Goal: Information Seeking & Learning: Learn about a topic

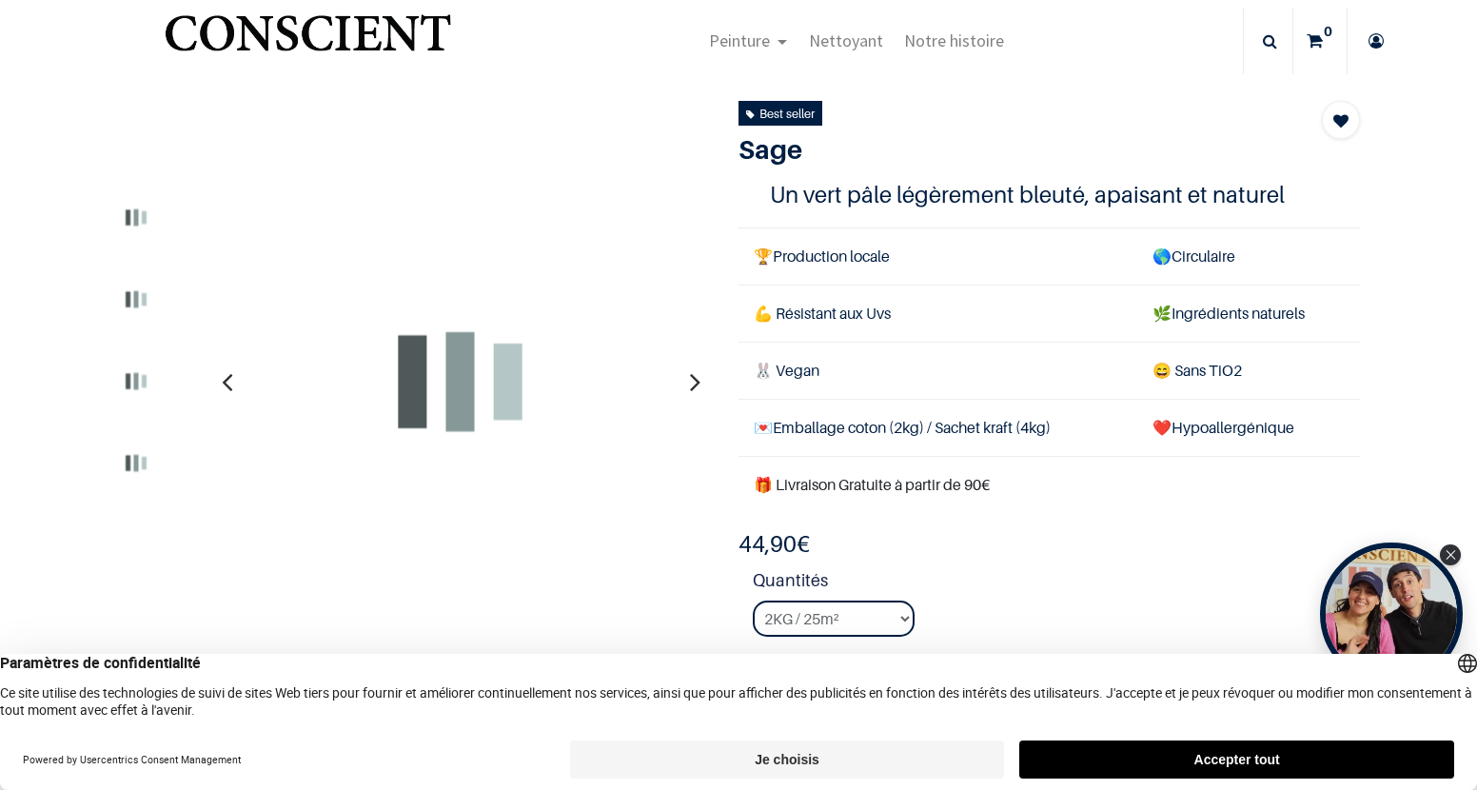
scroll to position [51, 0]
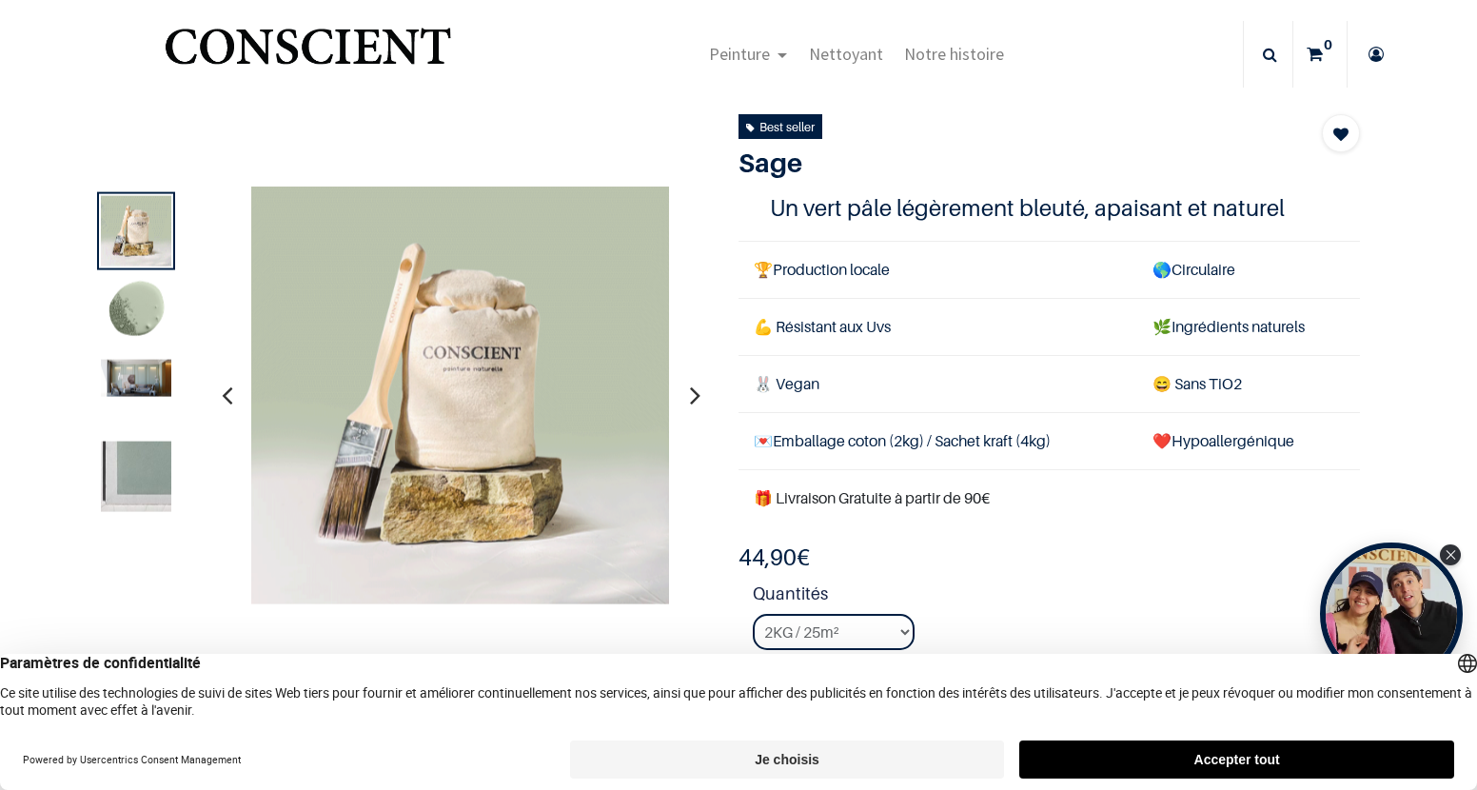
scroll to position [38, 0]
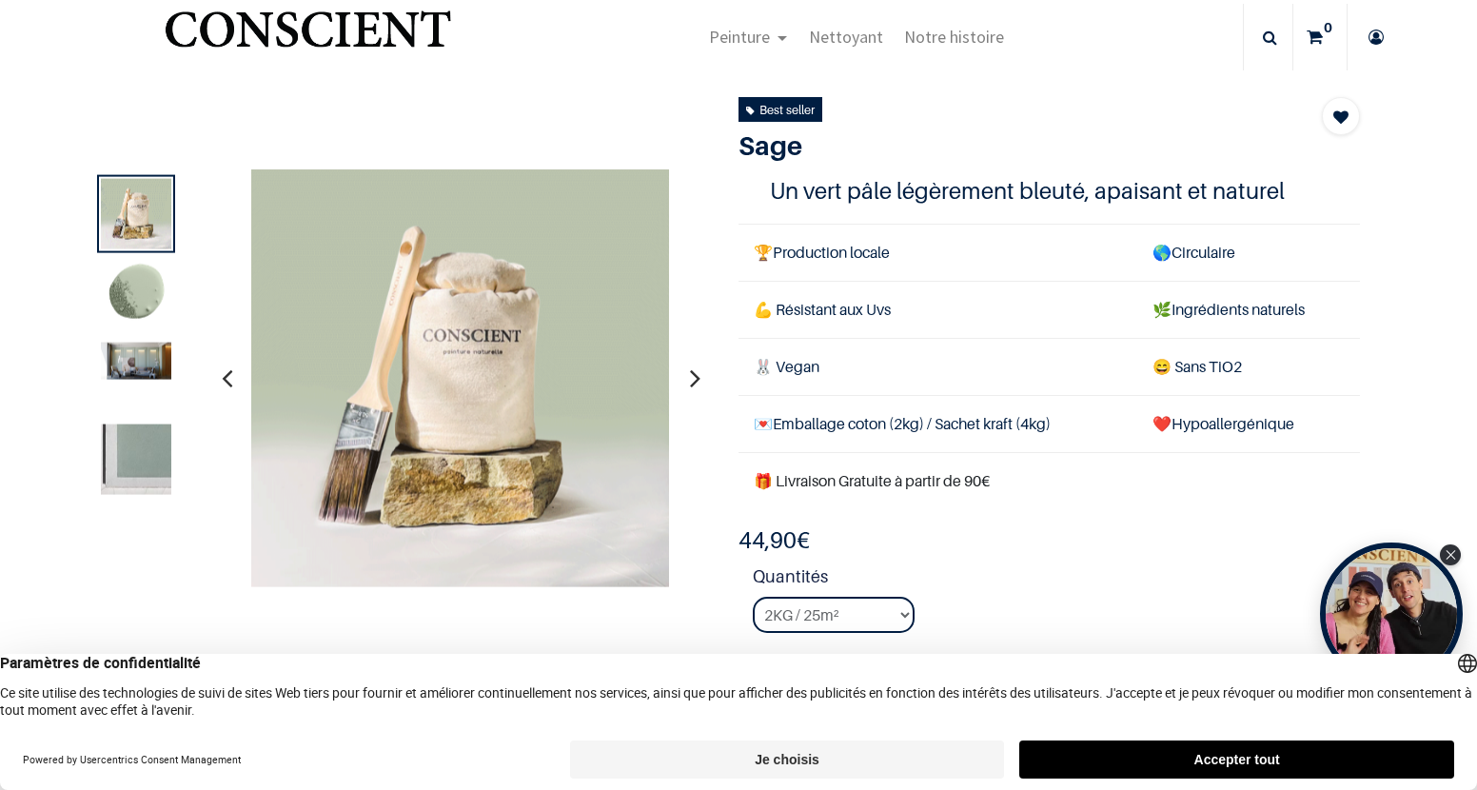
click at [149, 455] on img at bounding box center [136, 459] width 70 height 70
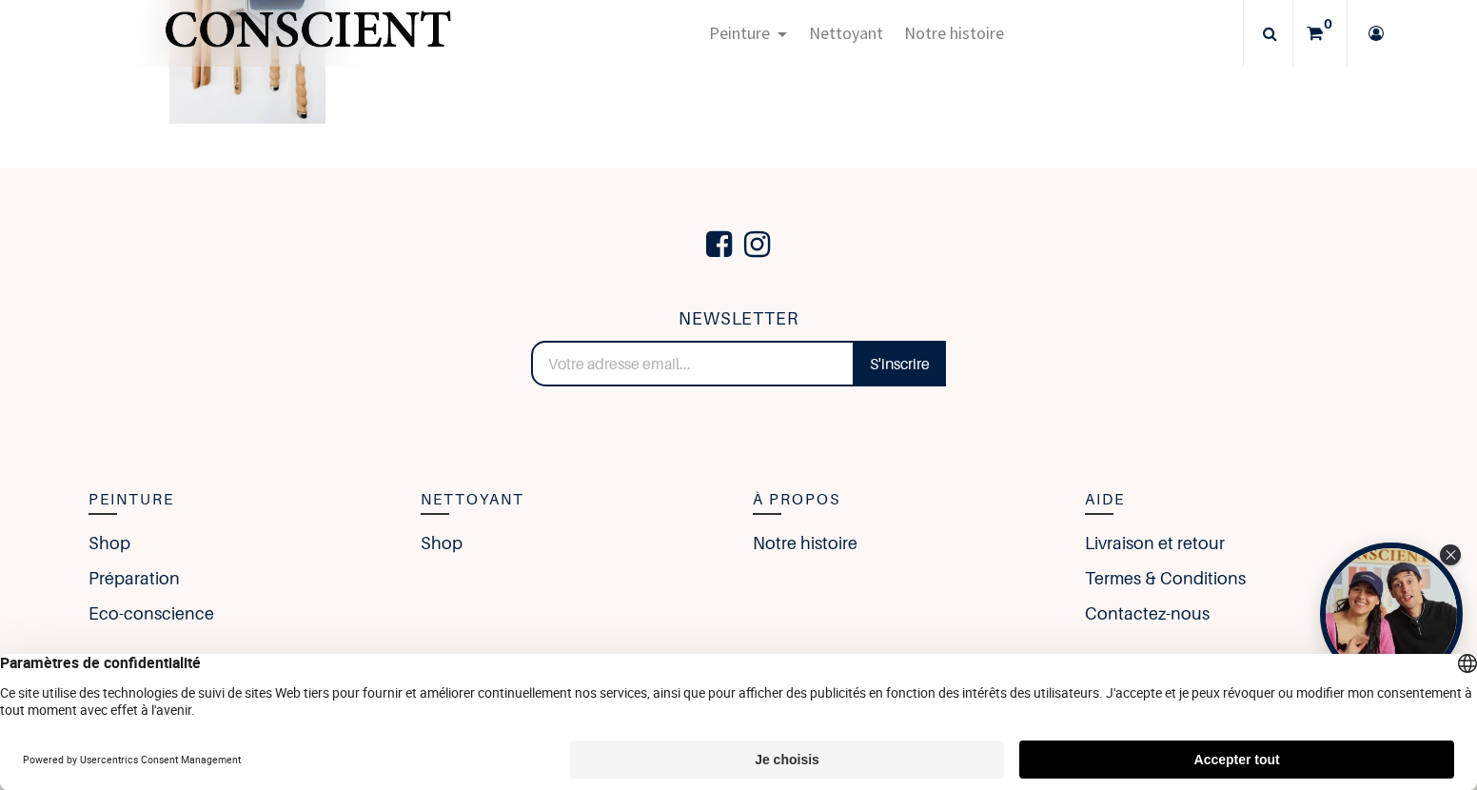
scroll to position [3980, 0]
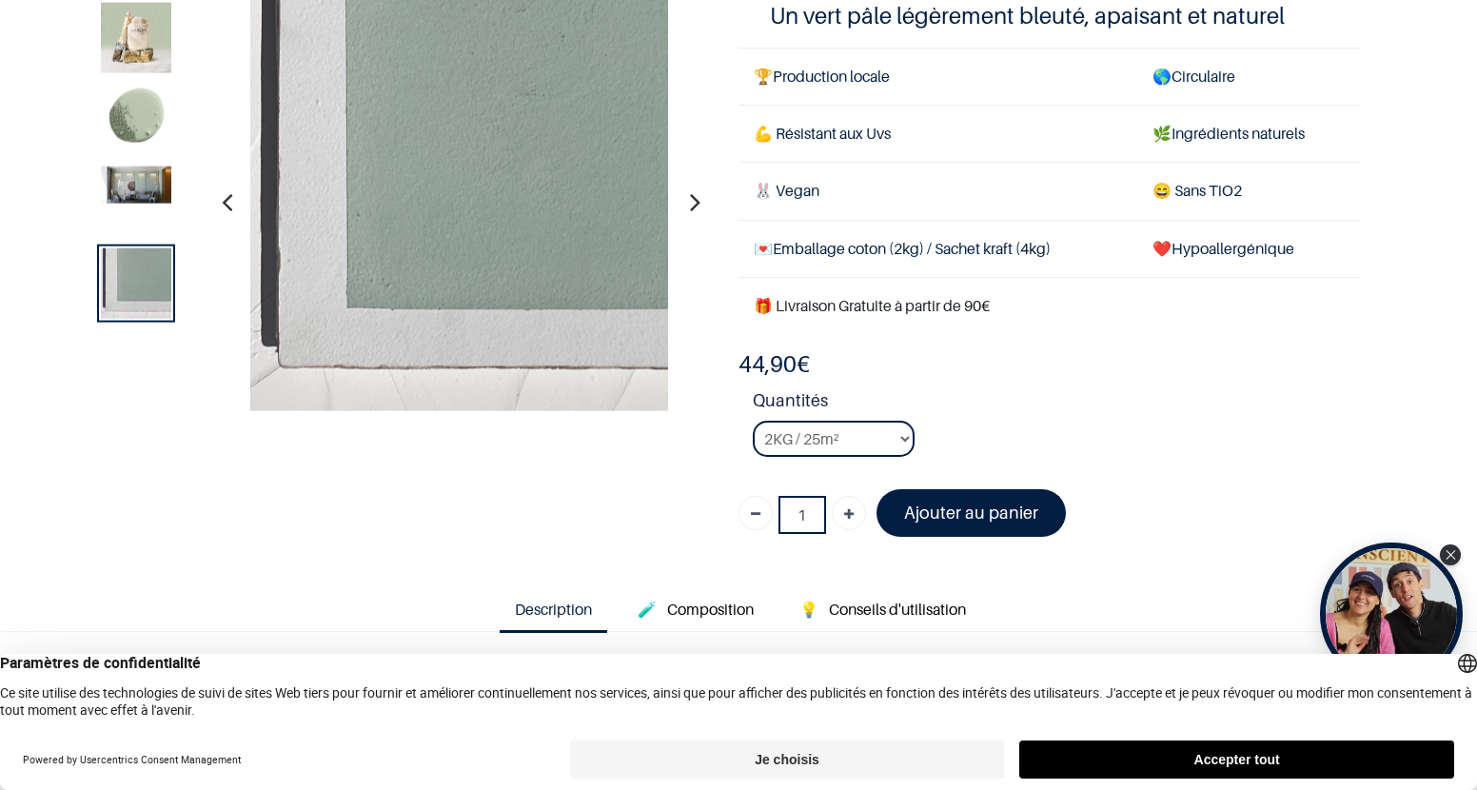
scroll to position [178, 0]
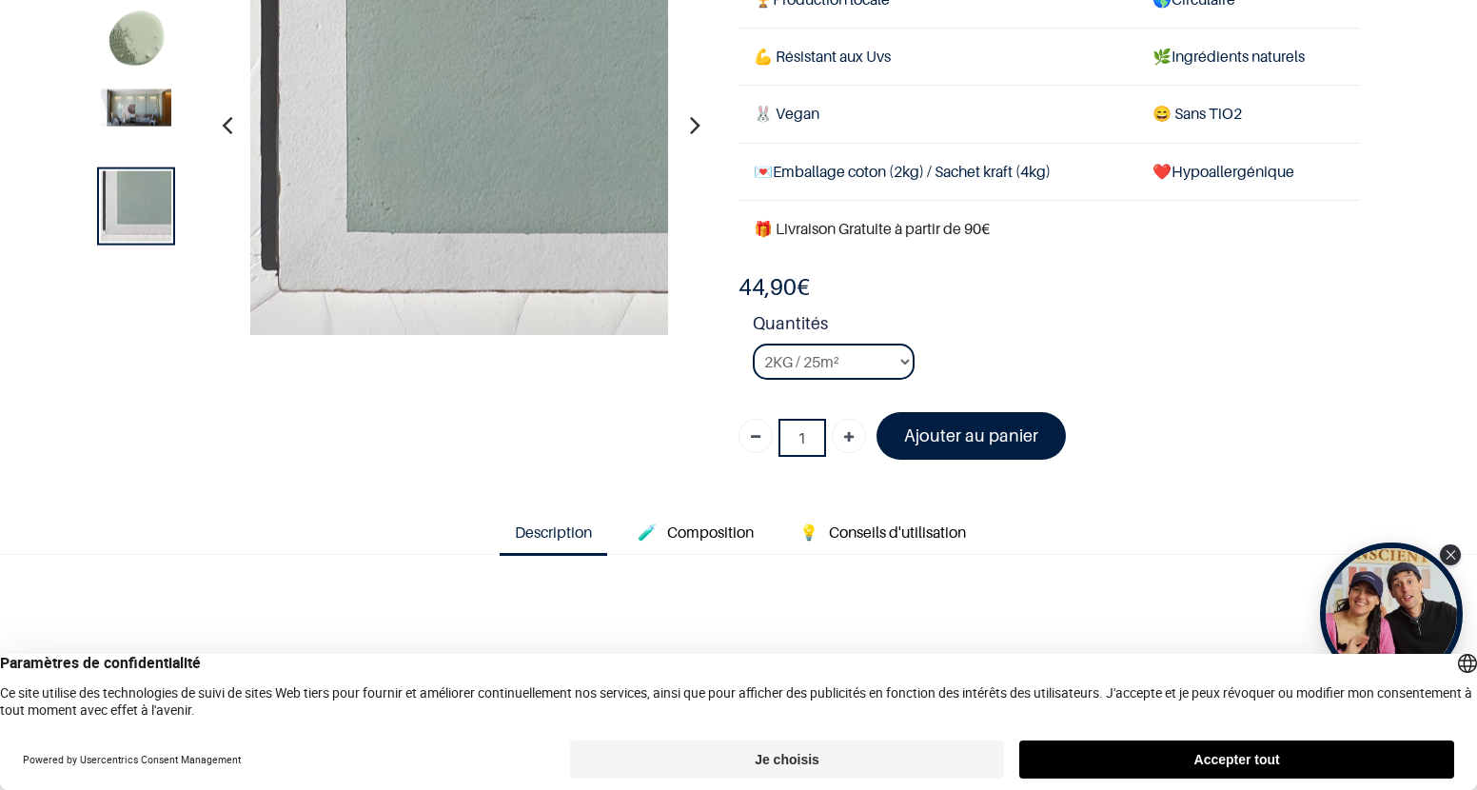
scroll to position [182, 0]
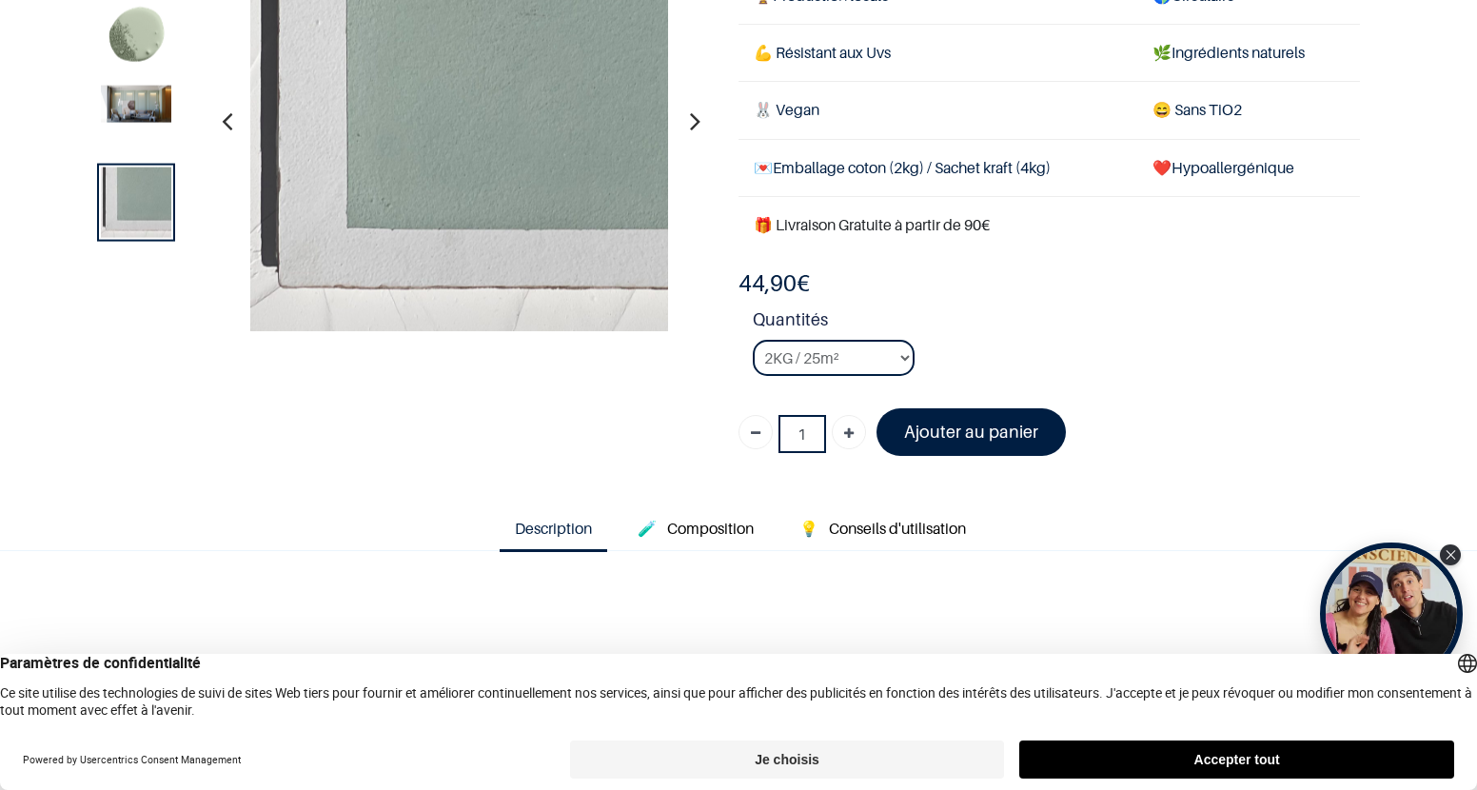
click at [560, 526] on span "Description" at bounding box center [553, 528] width 77 height 19
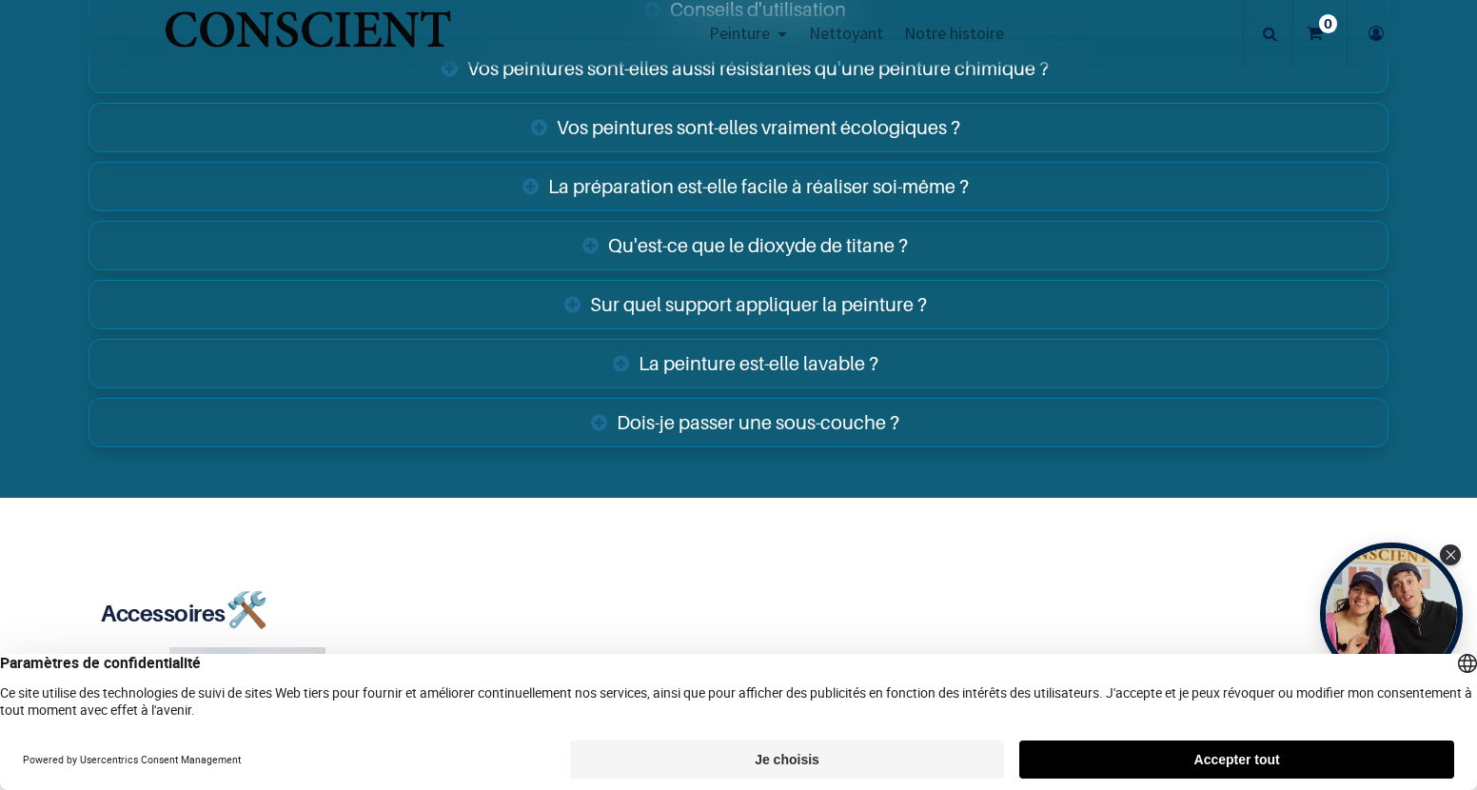
scroll to position [3289, 0]
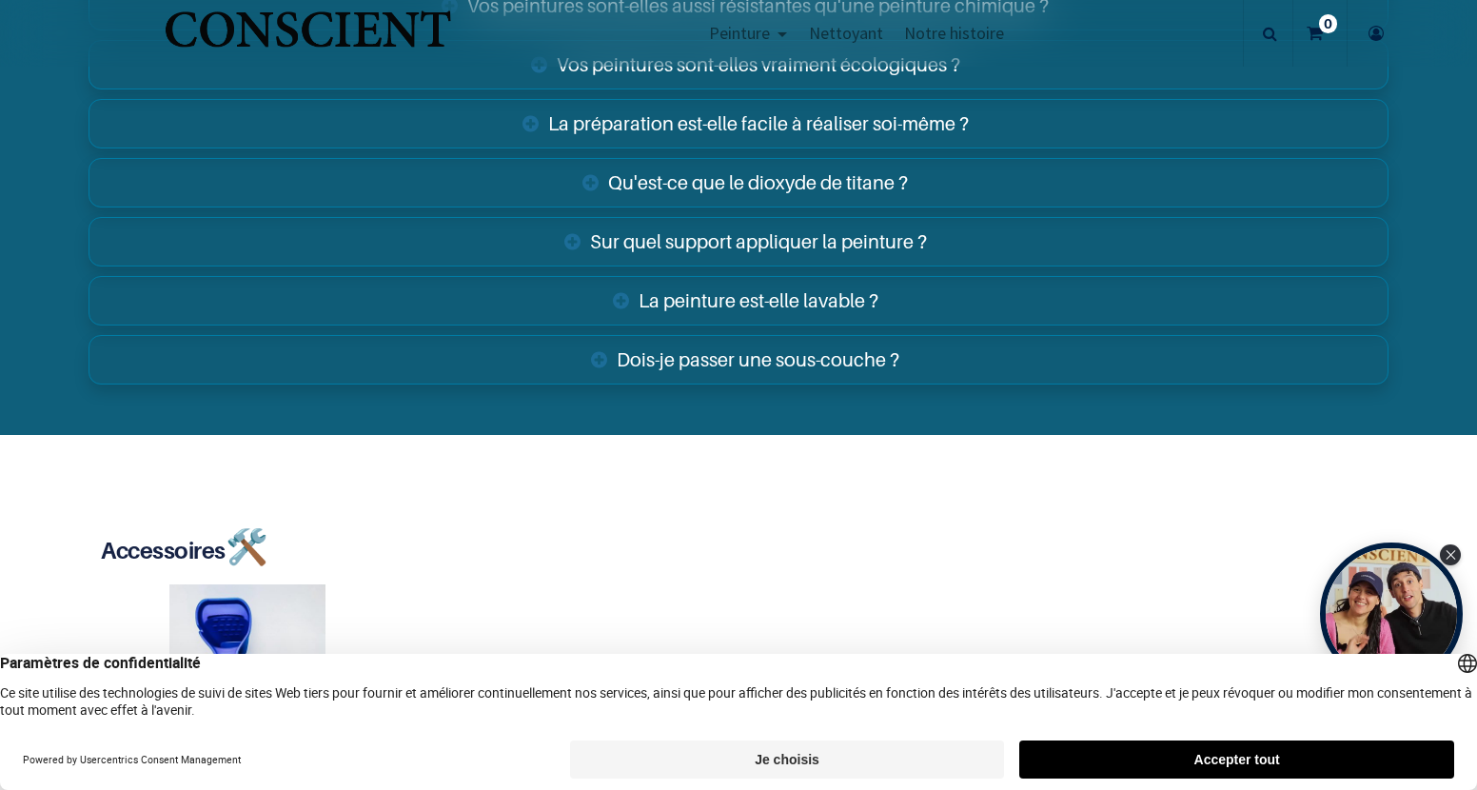
click at [664, 293] on link "La peinture est-elle lavable ?" at bounding box center [739, 300] width 1301 height 49
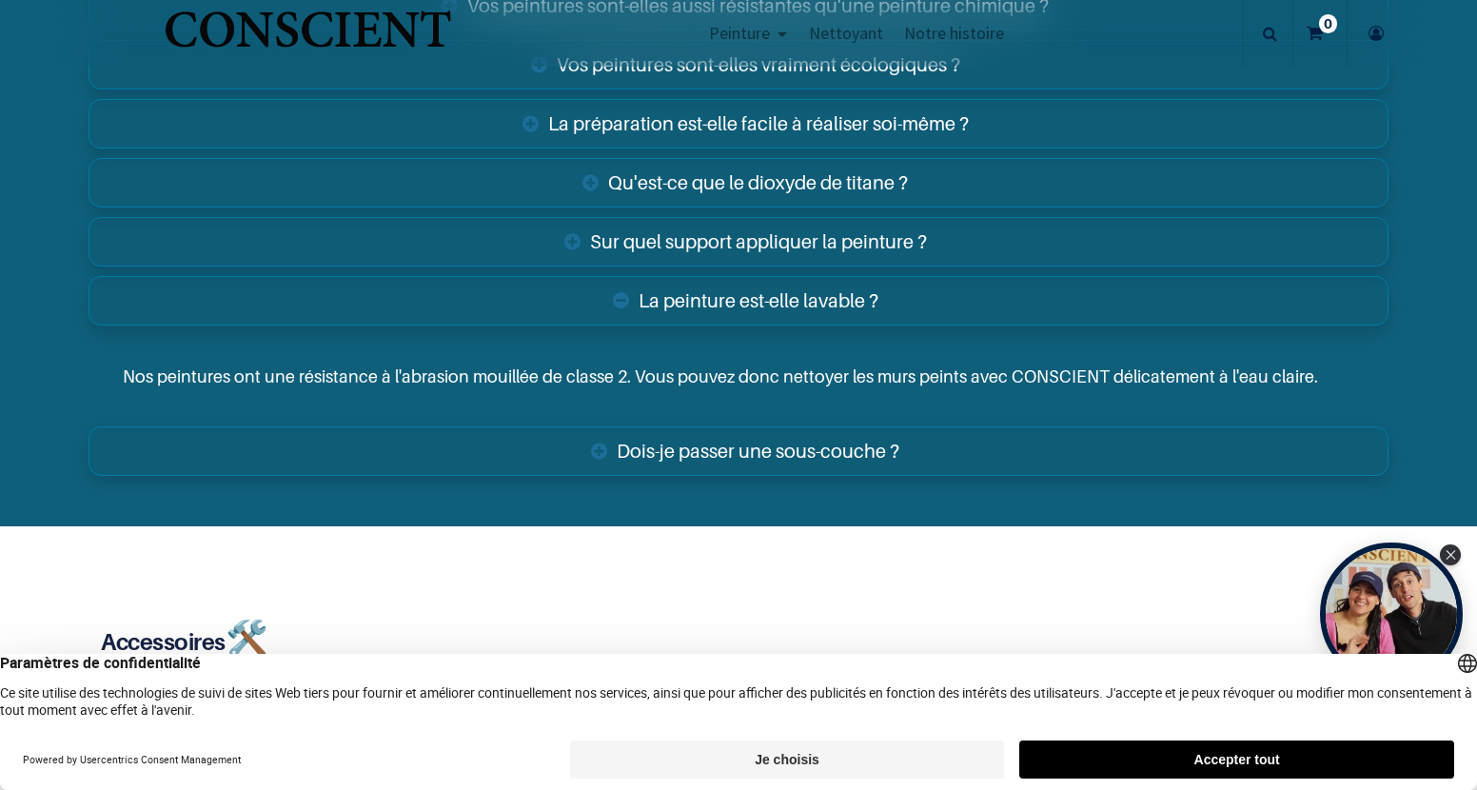
click at [660, 244] on link "Sur quel support appliquer la peinture ?" at bounding box center [739, 241] width 1301 height 49
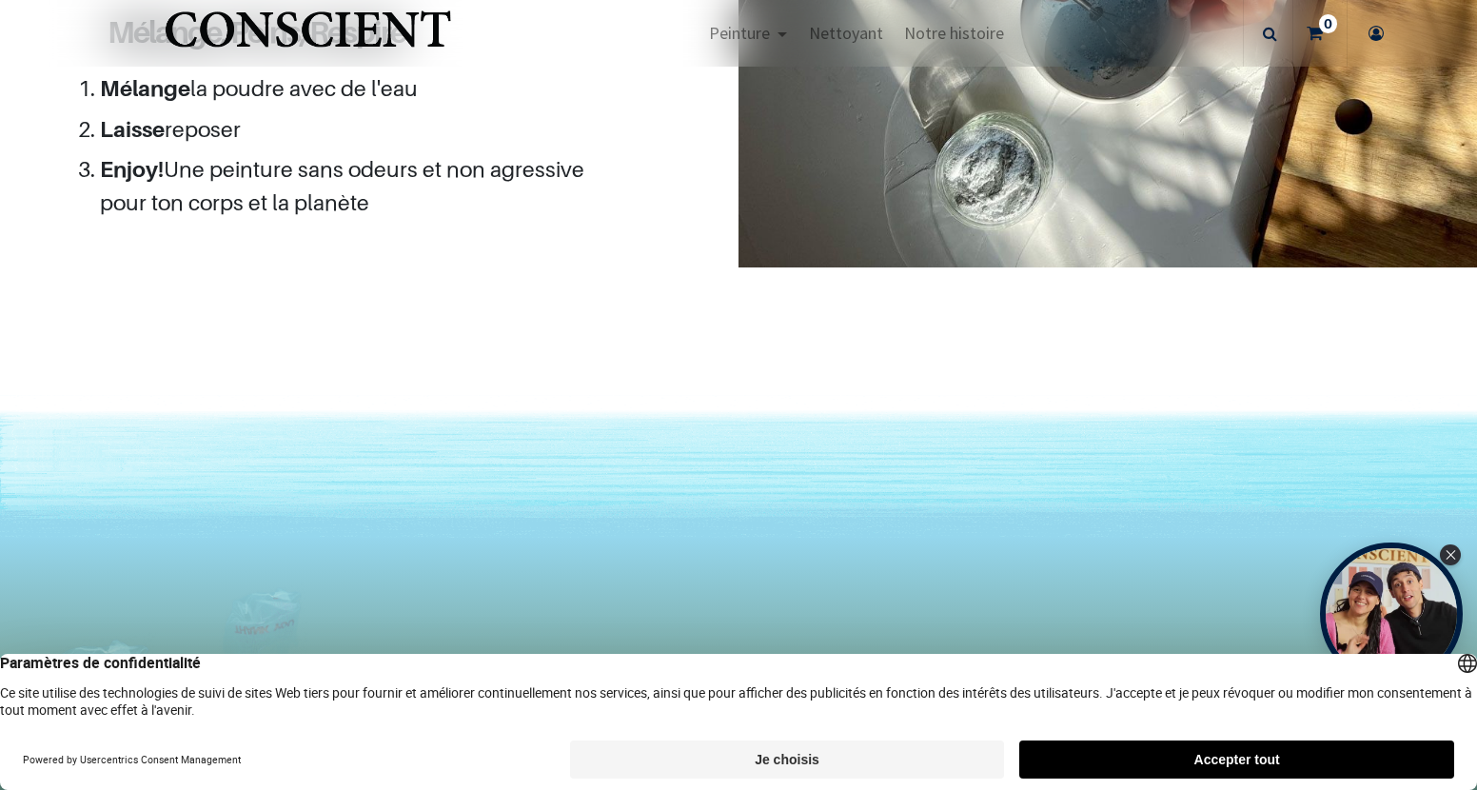
scroll to position [0, 0]
